Goal: Information Seeking & Learning: Find specific fact

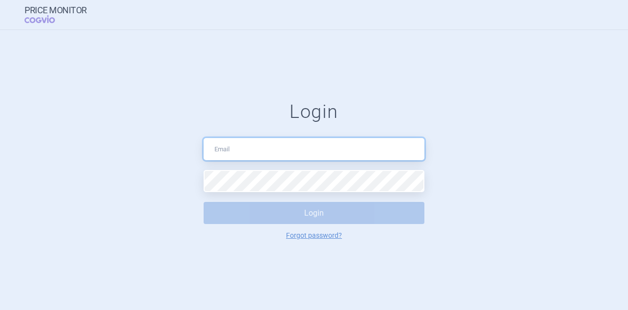
click at [229, 154] on input "text" at bounding box center [314, 149] width 221 height 22
click at [256, 155] on input "text" at bounding box center [314, 149] width 221 height 22
type input "[PERSON_NAME][EMAIL_ADDRESS][DOMAIN_NAME]"
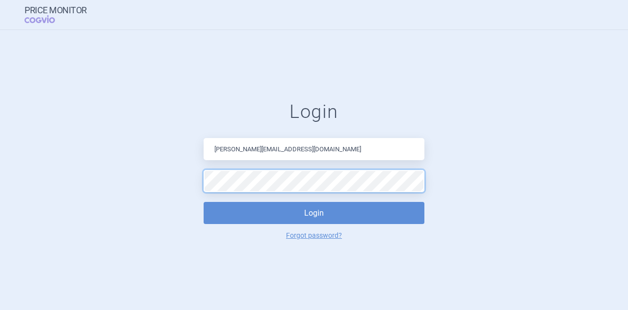
click at [204, 202] on button "Login" at bounding box center [314, 213] width 221 height 22
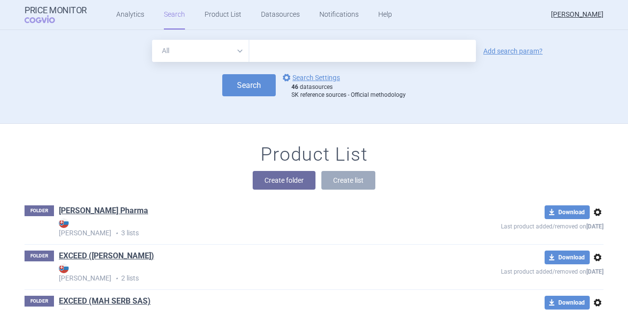
click at [339, 56] on input "text" at bounding box center [362, 51] width 227 height 22
type input "[MEDICAL_DATA]"
click at [255, 84] on button "Search" at bounding box center [248, 85] width 53 height 22
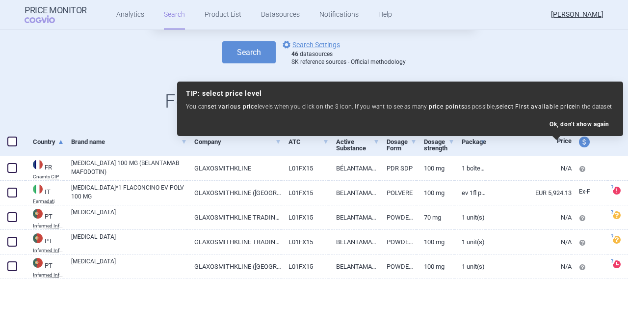
scroll to position [53, 0]
